Goal: Share content

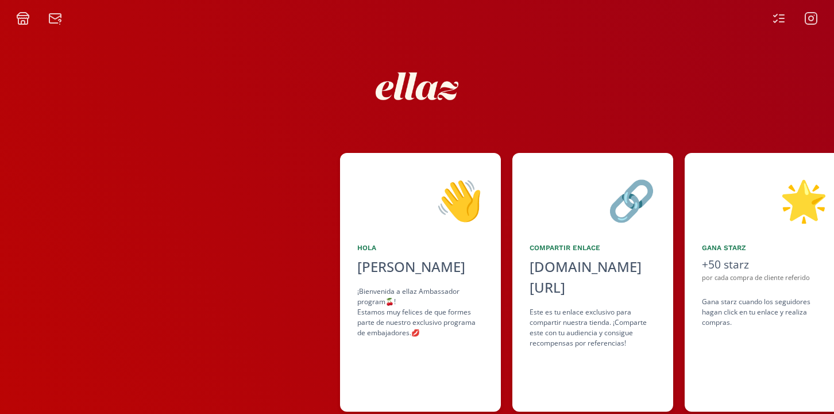
scroll to position [0, 175]
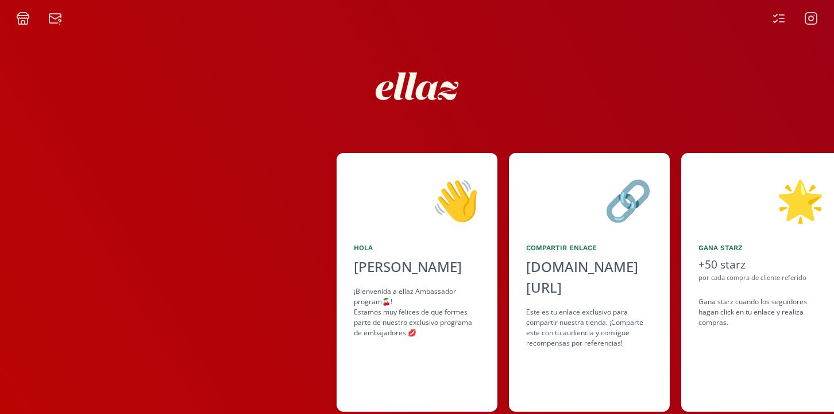
click at [779, 19] on icon at bounding box center [779, 18] width 14 height 14
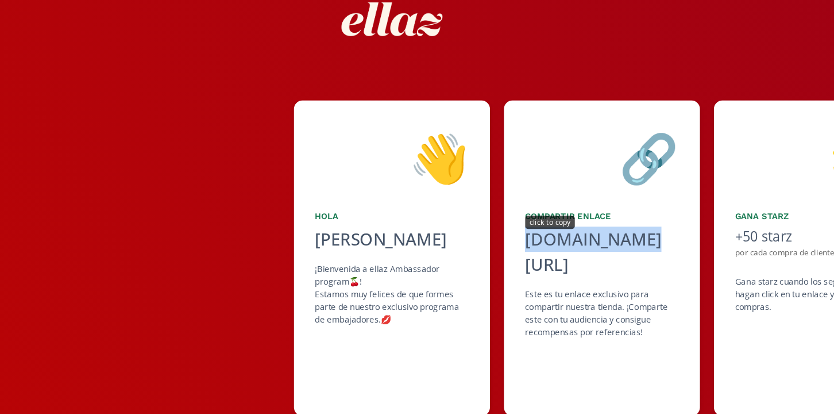
click at [451, 199] on div "👋 Hola Sofía Basila ¡Bienvenida a ellaz Ambassador program🍒! Estamos muy felice…" at bounding box center [417, 250] width 834 height 270
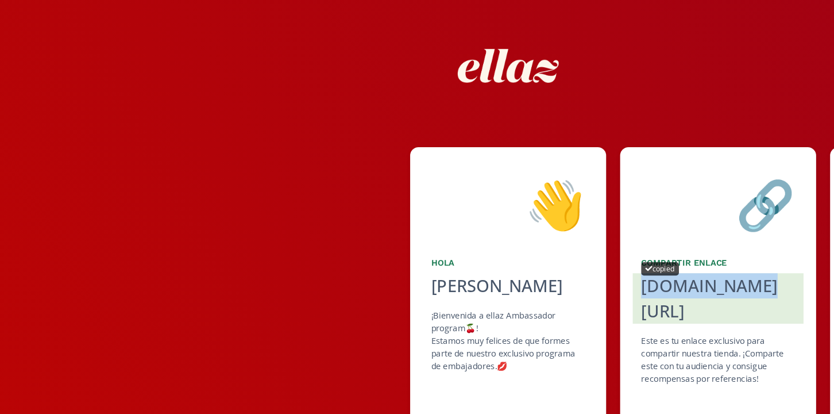
click at [567, 238] on div "[DOMAIN_NAME][URL]" at bounding box center [589, 244] width 126 height 41
click at [566, 233] on div "[DOMAIN_NAME][URL]" at bounding box center [589, 244] width 126 height 41
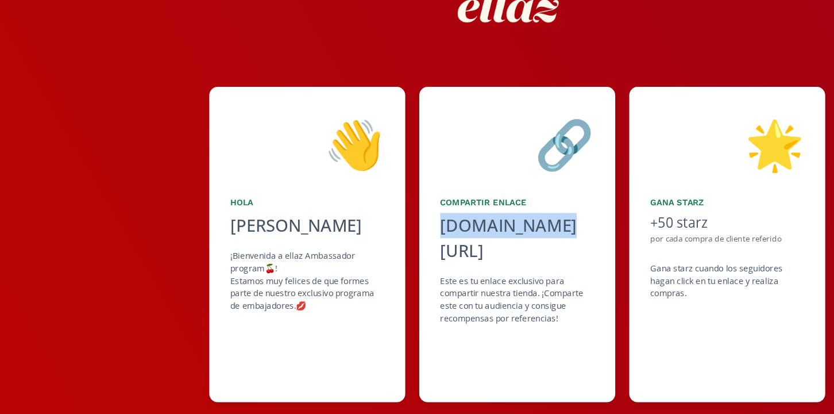
scroll to position [0, 172]
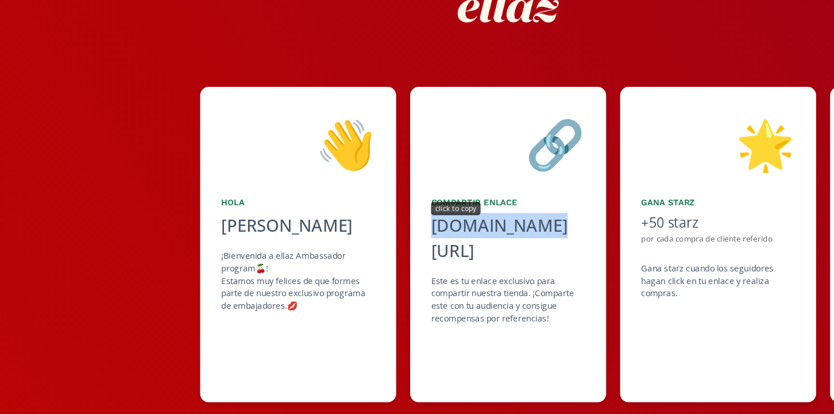
click at [399, 183] on div "🔗 Compartir Enlace alto.to/AWHJ7 click to copy Este es tu enlace exclusivo para…" at bounding box center [417, 250] width 161 height 259
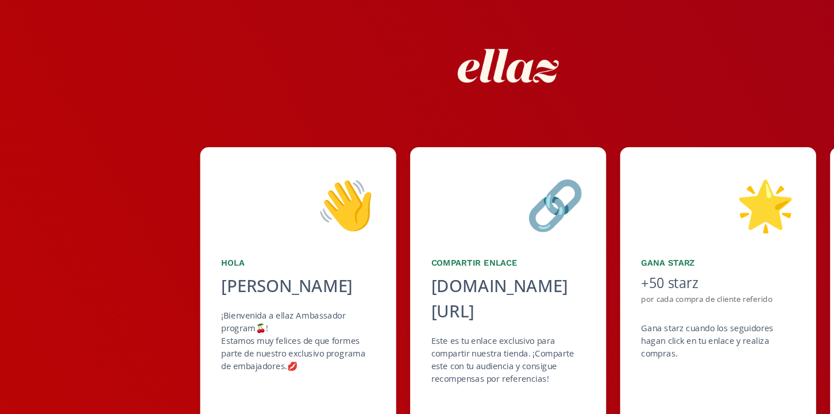
click at [548, 237] on div "+50 starz" at bounding box center [589, 232] width 126 height 17
click at [544, 278] on div "Gana starz cuando los seguidores hagan click en tu enlace y realiza compras ." at bounding box center [589, 279] width 126 height 31
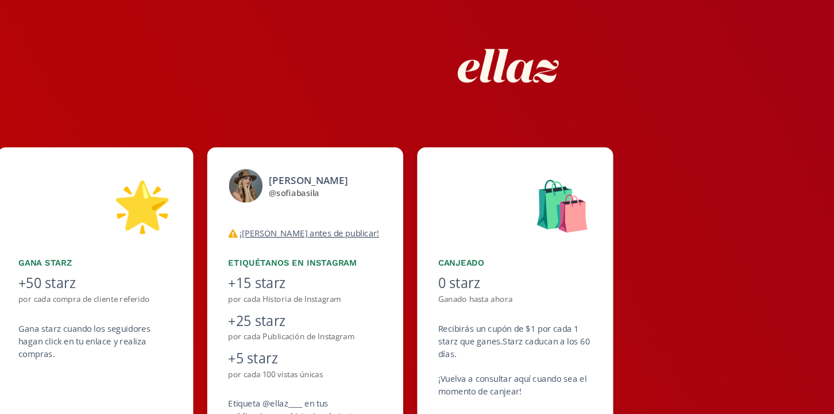
scroll to position [0, 690]
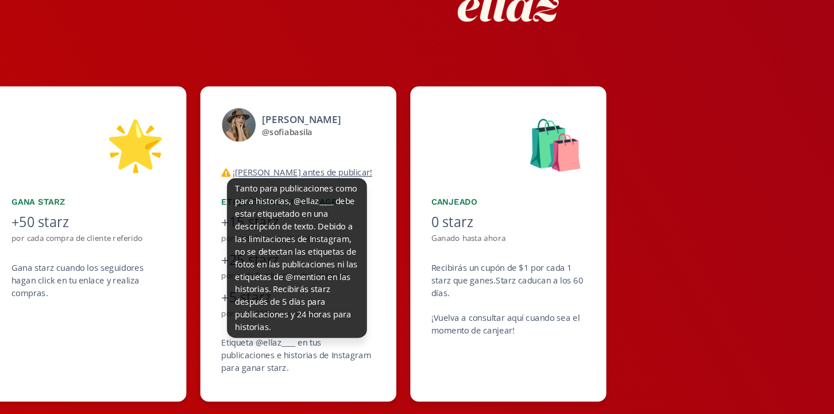
click at [207, 192] on u "¡[PERSON_NAME] antes de publicar!" at bounding box center [248, 191] width 114 height 10
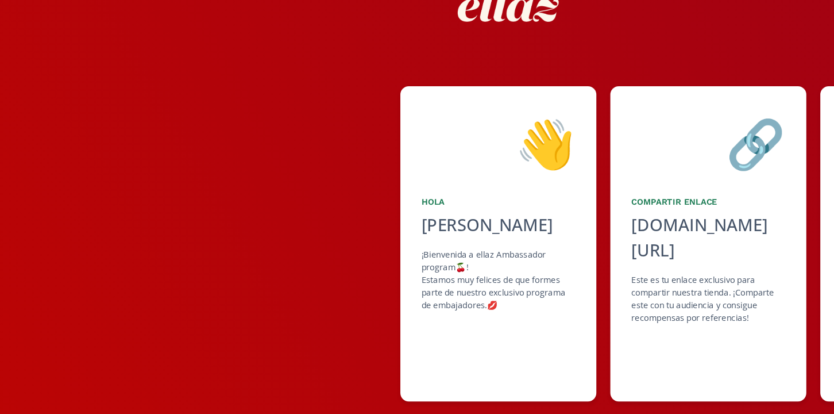
scroll to position [0, 0]
